Goal: Task Accomplishment & Management: Complete application form

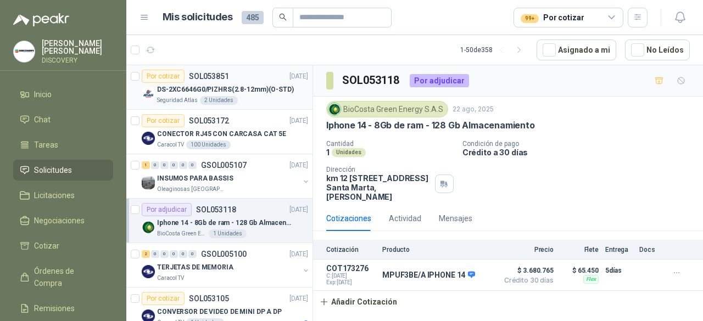
click at [266, 85] on p "DS-2XC6646G0/PIZHRS(2.8-12mm)(O-STD)" at bounding box center [225, 90] width 137 height 10
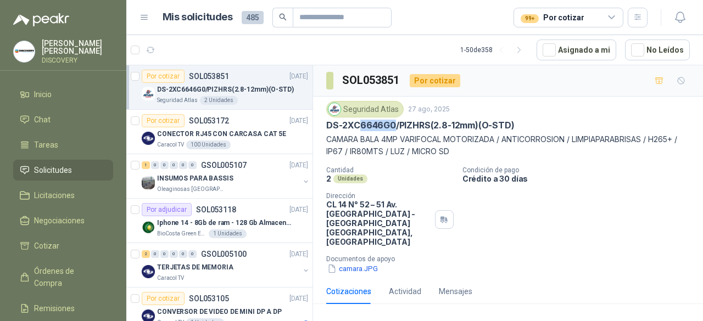
drag, startPoint x: 374, startPoint y: 125, endPoint x: 394, endPoint y: 125, distance: 19.2
click at [394, 125] on p "DS-2XC6646G0/PIZHRS(2.8-12mm)(O-STD)" at bounding box center [420, 126] width 188 height 12
drag, startPoint x: 331, startPoint y: 126, endPoint x: 514, endPoint y: 126, distance: 183.4
click at [514, 126] on div "DS-2XC6646G0/PIZHRS(2.8-12mm)(O-STD)" at bounding box center [507, 126] width 363 height 12
click at [328, 124] on p "DS-2XC6646G0/PIZHRS(2.8-12mm)(O-STD)" at bounding box center [420, 126] width 188 height 12
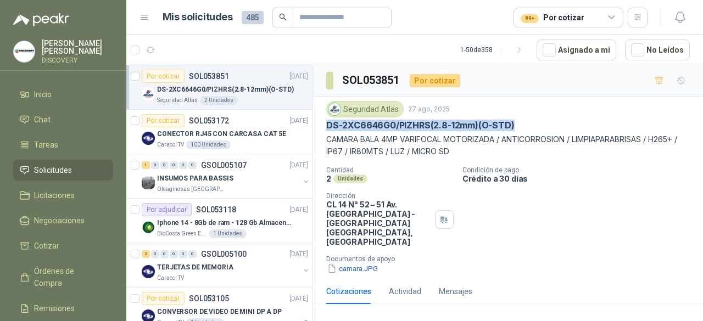
drag, startPoint x: 329, startPoint y: 124, endPoint x: 517, endPoint y: 122, distance: 187.8
click at [517, 122] on div "DS-2XC6646G0/PIZHRS(2.8-12mm)(O-STD)" at bounding box center [507, 126] width 363 height 12
copy p "DS-2XC6646G0/PIZHRS(2.8-12mm)(O-STD)"
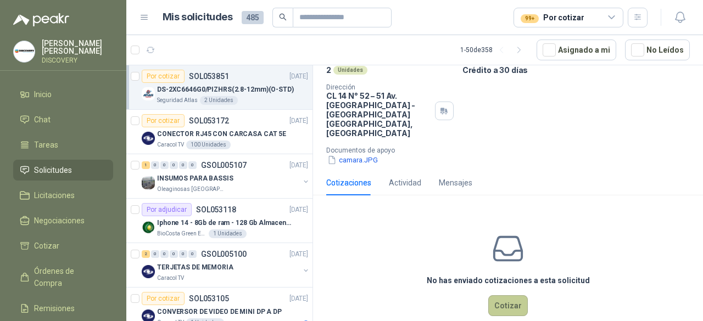
click at [502, 295] on button "Cotizar" at bounding box center [508, 305] width 40 height 21
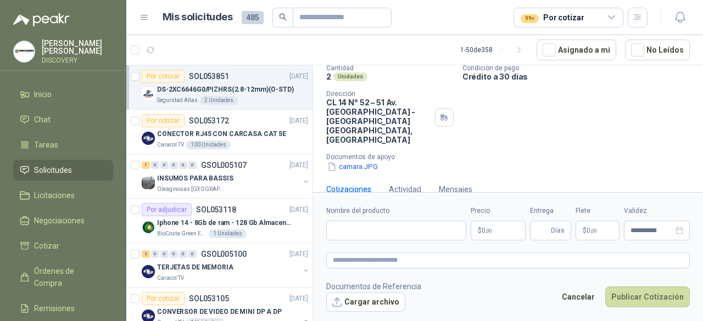
scroll to position [101, 0]
click at [394, 228] on input "Nombre del producto" at bounding box center [396, 231] width 140 height 20
paste input "**********"
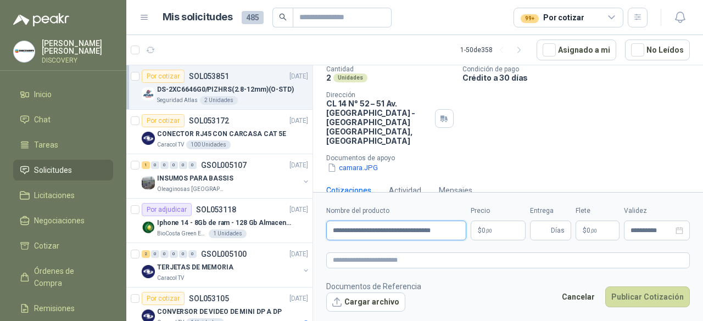
scroll to position [0, 1]
type input "**********"
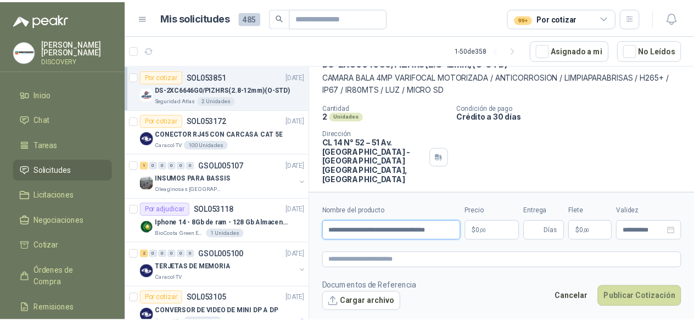
scroll to position [46, 0]
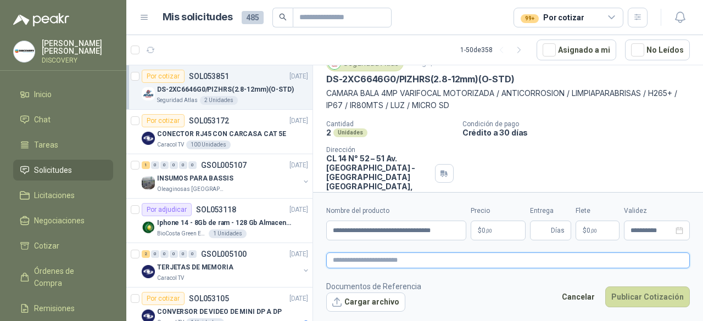
click at [379, 260] on textarea at bounding box center [507, 260] width 363 height 15
paste textarea "**********"
type textarea "**********"
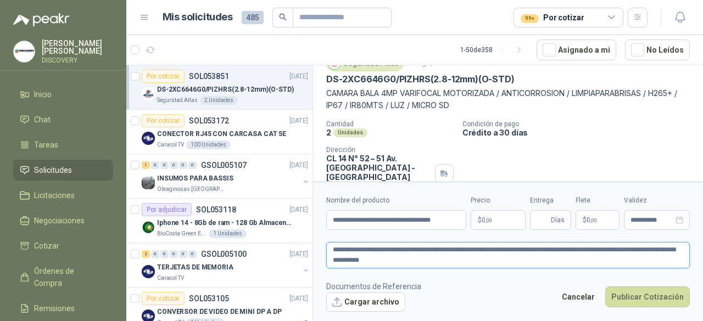
type textarea "**********"
click at [493, 221] on body "[PERSON_NAME] DISCOVERY Inicio Chat Tareas Solicitudes Licitaciones Negociacion…" at bounding box center [351, 160] width 703 height 321
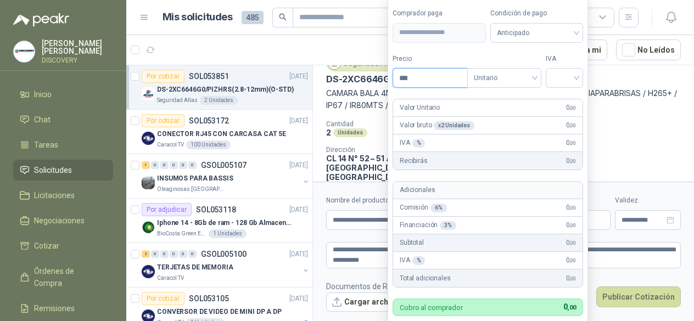
drag, startPoint x: 301, startPoint y: 61, endPoint x: 188, endPoint y: 43, distance: 115.1
click at [188, 43] on body "[PERSON_NAME] DISCOVERY Inicio Chat Tareas Solicitudes Licitaciones Negociacion…" at bounding box center [347, 160] width 694 height 321
paste input "********"
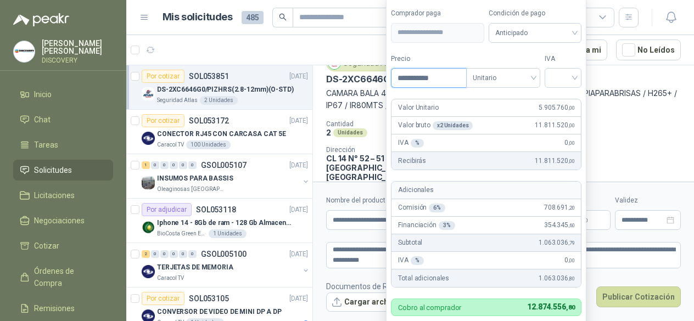
click at [422, 80] on input "**********" at bounding box center [428, 78] width 74 height 19
click at [501, 83] on span "Unitario" at bounding box center [503, 78] width 61 height 16
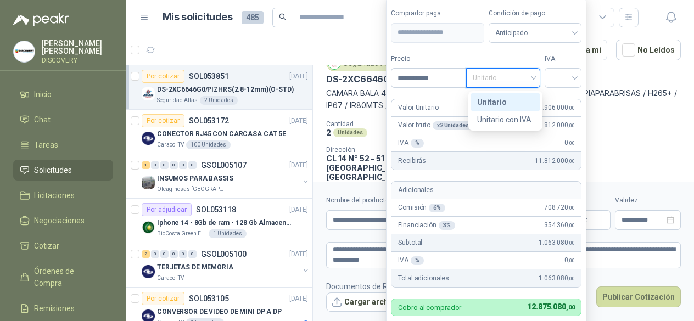
click at [506, 107] on div "Unitario" at bounding box center [505, 102] width 57 height 12
click at [551, 78] on div at bounding box center [563, 78] width 37 height 20
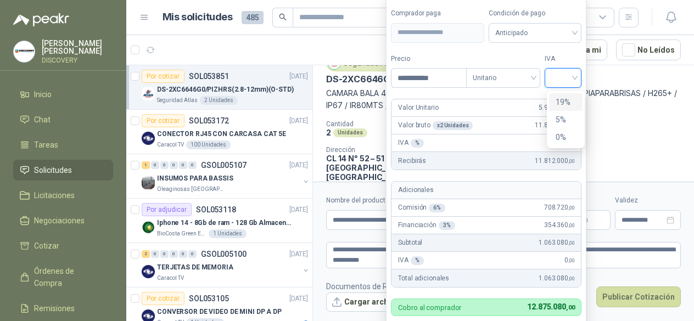
click at [564, 109] on div "19%" at bounding box center [565, 102] width 33 height 18
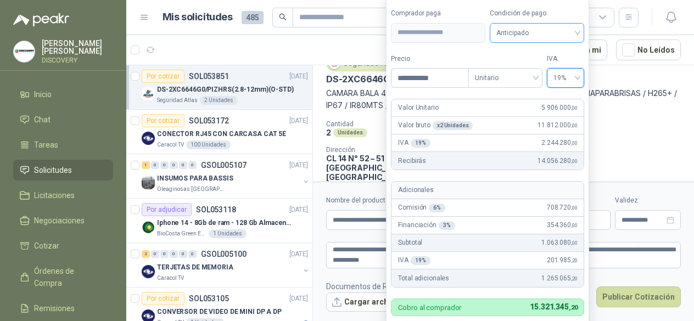
drag, startPoint x: 533, startPoint y: 28, endPoint x: 537, endPoint y: 36, distance: 8.6
click at [534, 28] on span "Anticipado" at bounding box center [536, 33] width 81 height 16
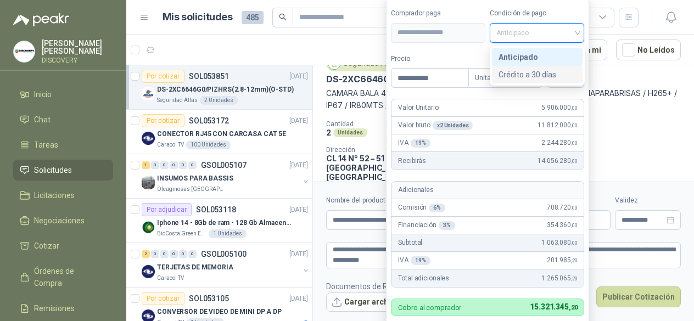
click at [527, 71] on div "Crédito a 30 días" at bounding box center [537, 75] width 77 height 12
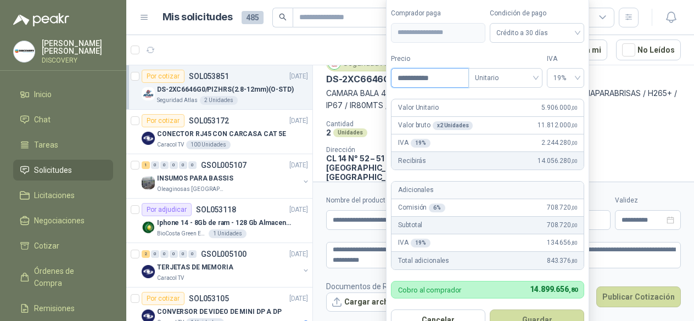
click at [414, 81] on input "**********" at bounding box center [429, 78] width 76 height 19
click at [529, 31] on span "Crédito a 30 días" at bounding box center [536, 33] width 81 height 16
type input "**********"
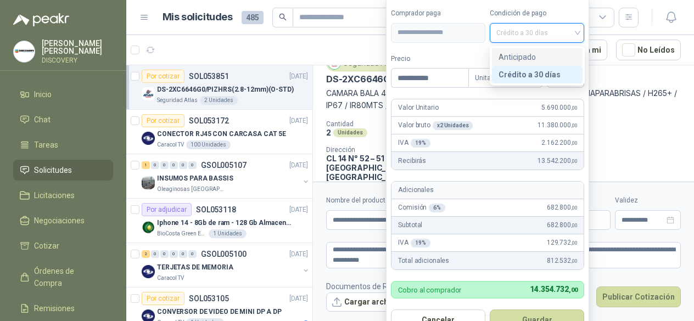
click at [468, 53] on form "**********" at bounding box center [487, 170] width 203 height 346
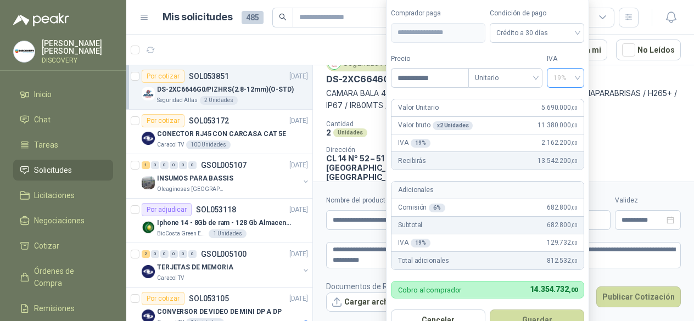
click at [561, 80] on span "19%" at bounding box center [565, 78] width 25 height 16
click at [559, 139] on div "0%" at bounding box center [566, 137] width 20 height 12
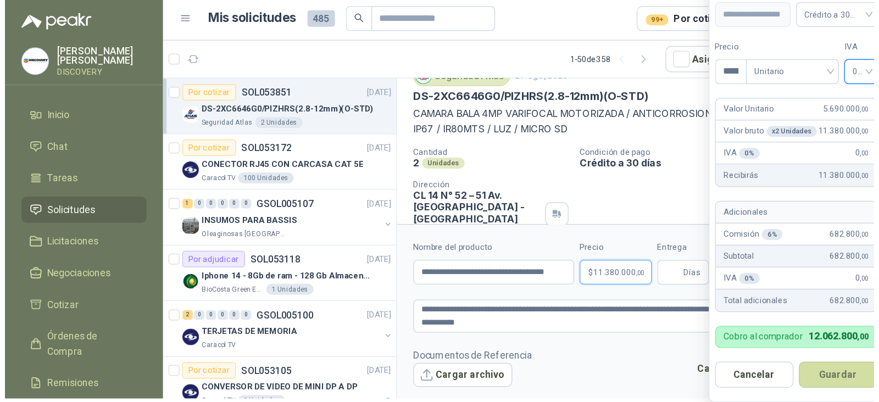
scroll to position [0, 0]
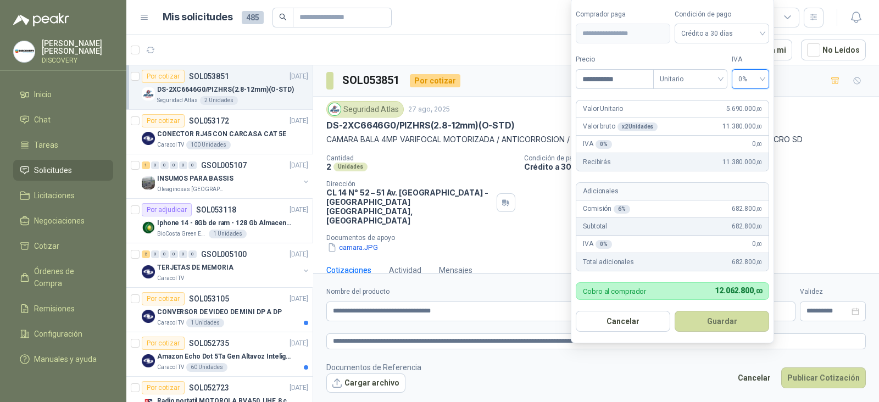
click at [702, 85] on span "0%" at bounding box center [750, 79] width 25 height 16
click at [702, 100] on div "19%" at bounding box center [750, 103] width 20 height 12
click at [702, 36] on span "Crédito a 30 días" at bounding box center [721, 33] width 81 height 16
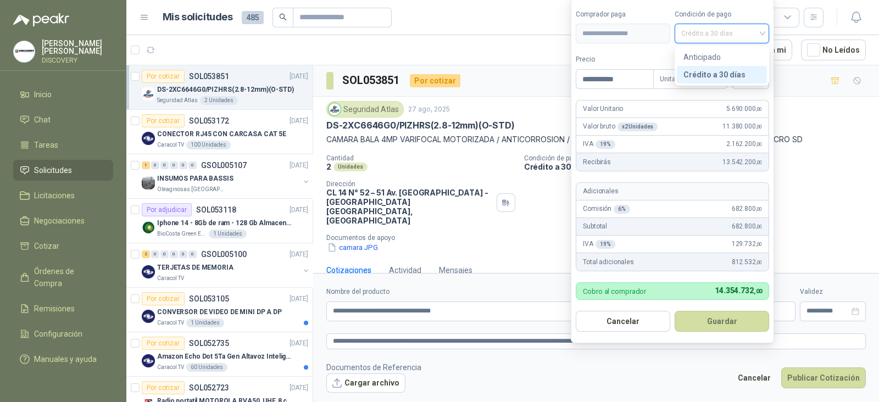
click at [702, 36] on span "Crédito a 30 días" at bounding box center [721, 33] width 81 height 16
click at [702, 55] on div "Anticipado" at bounding box center [721, 57] width 77 height 12
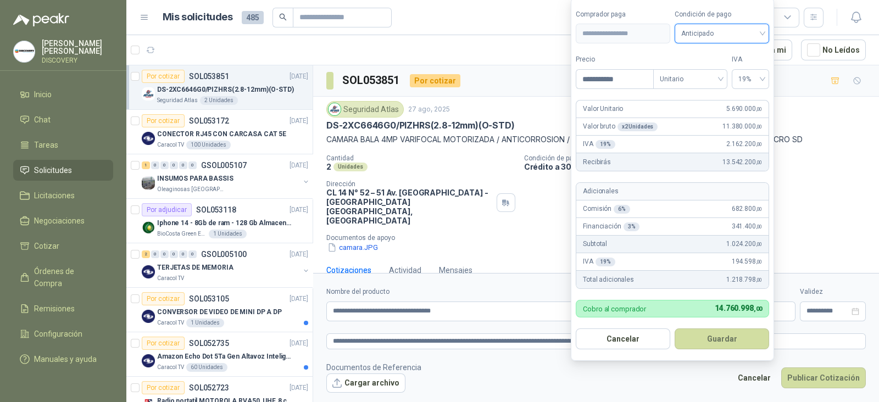
click at [702, 34] on span "Anticipado" at bounding box center [721, 33] width 81 height 16
click at [702, 75] on div "Crédito a 30 días" at bounding box center [721, 75] width 77 height 12
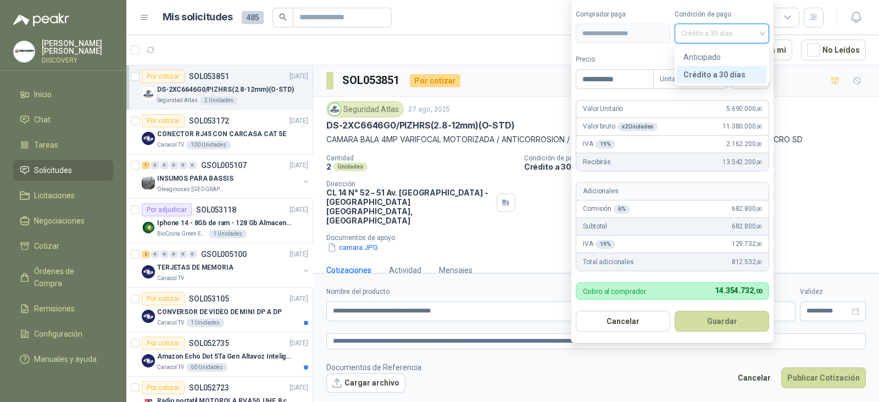
click at [702, 36] on span "Crédito a 30 días" at bounding box center [721, 33] width 81 height 16
click at [702, 58] on div "Anticipado" at bounding box center [721, 57] width 77 height 12
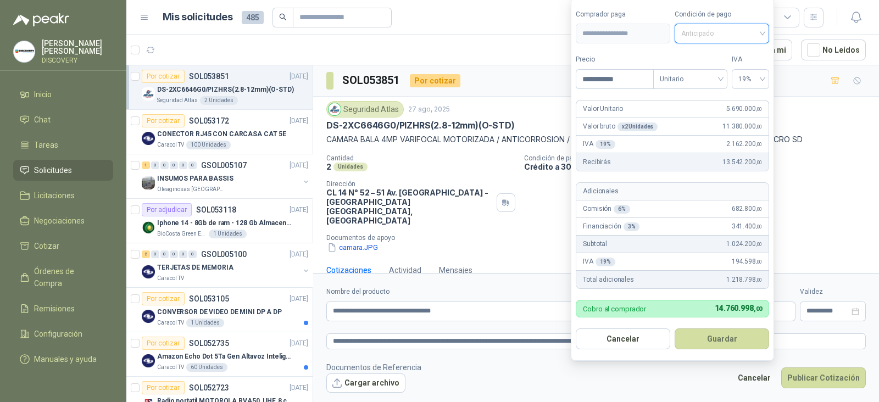
click at [702, 36] on span "Anticipado" at bounding box center [721, 33] width 81 height 16
click at [686, 75] on div "Crédito a 30 días" at bounding box center [721, 75] width 77 height 12
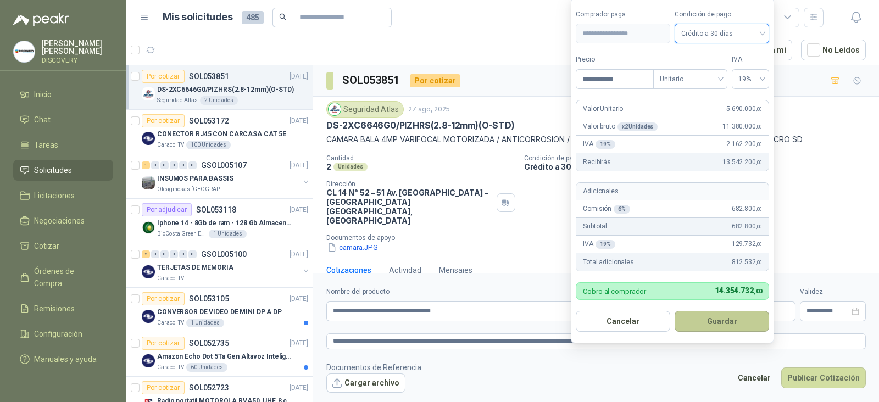
click at [702, 321] on button "Guardar" at bounding box center [721, 321] width 94 height 21
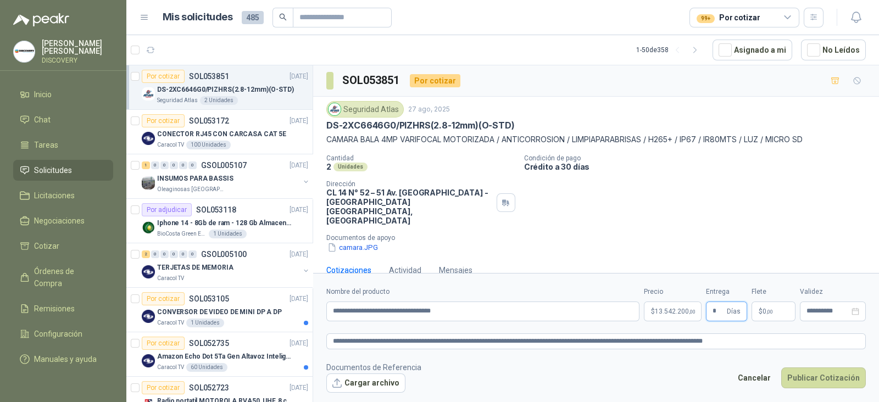
type input "*"
click at [702, 309] on span ",00" at bounding box center [769, 312] width 7 height 6
drag, startPoint x: 326, startPoint y: 124, endPoint x: 803, endPoint y: 128, distance: 477.2
click at [702, 128] on div "DS-2XC6646G0/PIZHRS(2.8-12mm)(O-STD)" at bounding box center [595, 126] width 539 height 12
copy p "DS-2XC6646G0/PIZHRS(2.8-12mm)(O-STD)"
